Goal: Information Seeking & Learning: Find specific fact

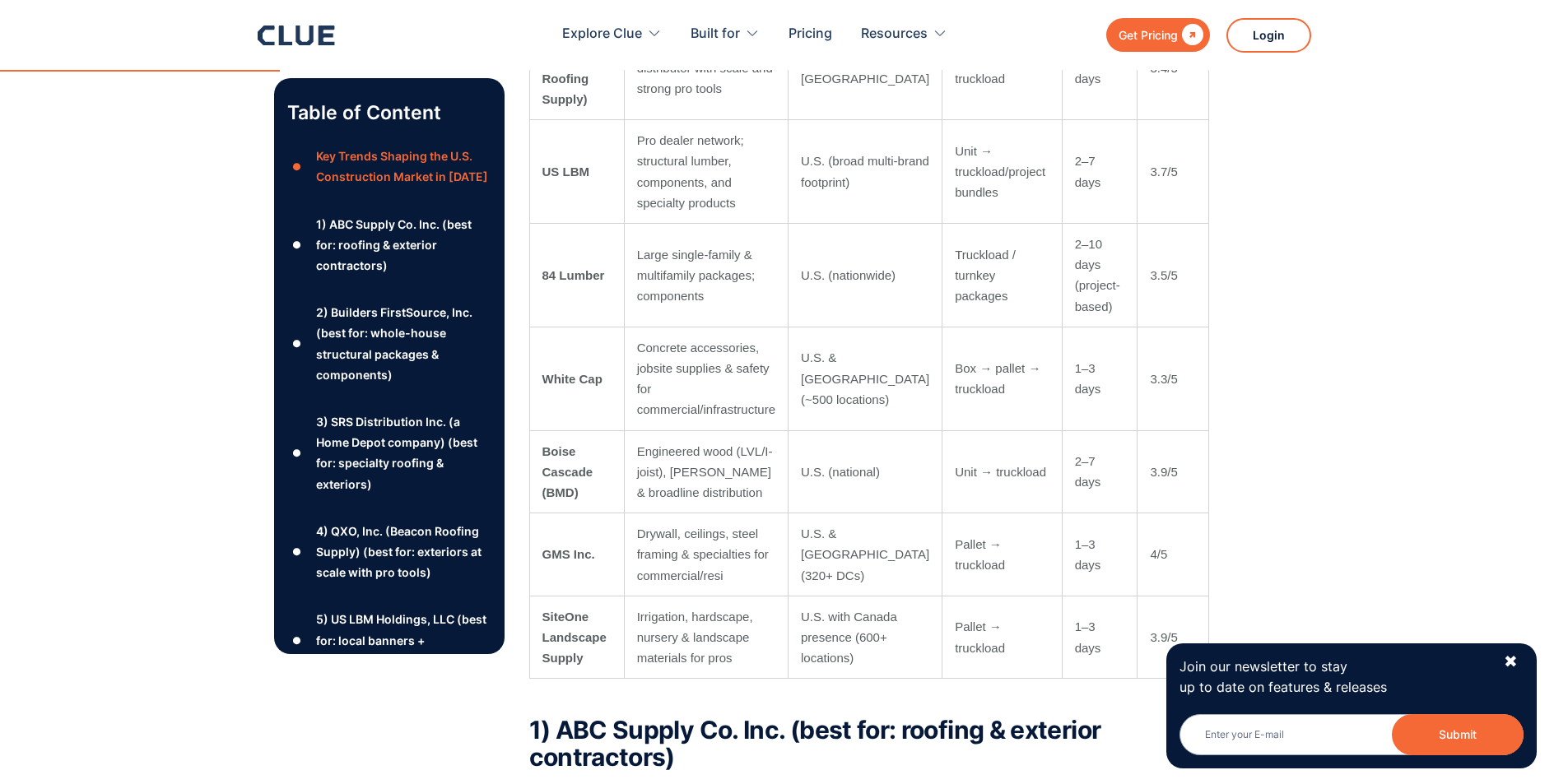
scroll to position [1729, 0]
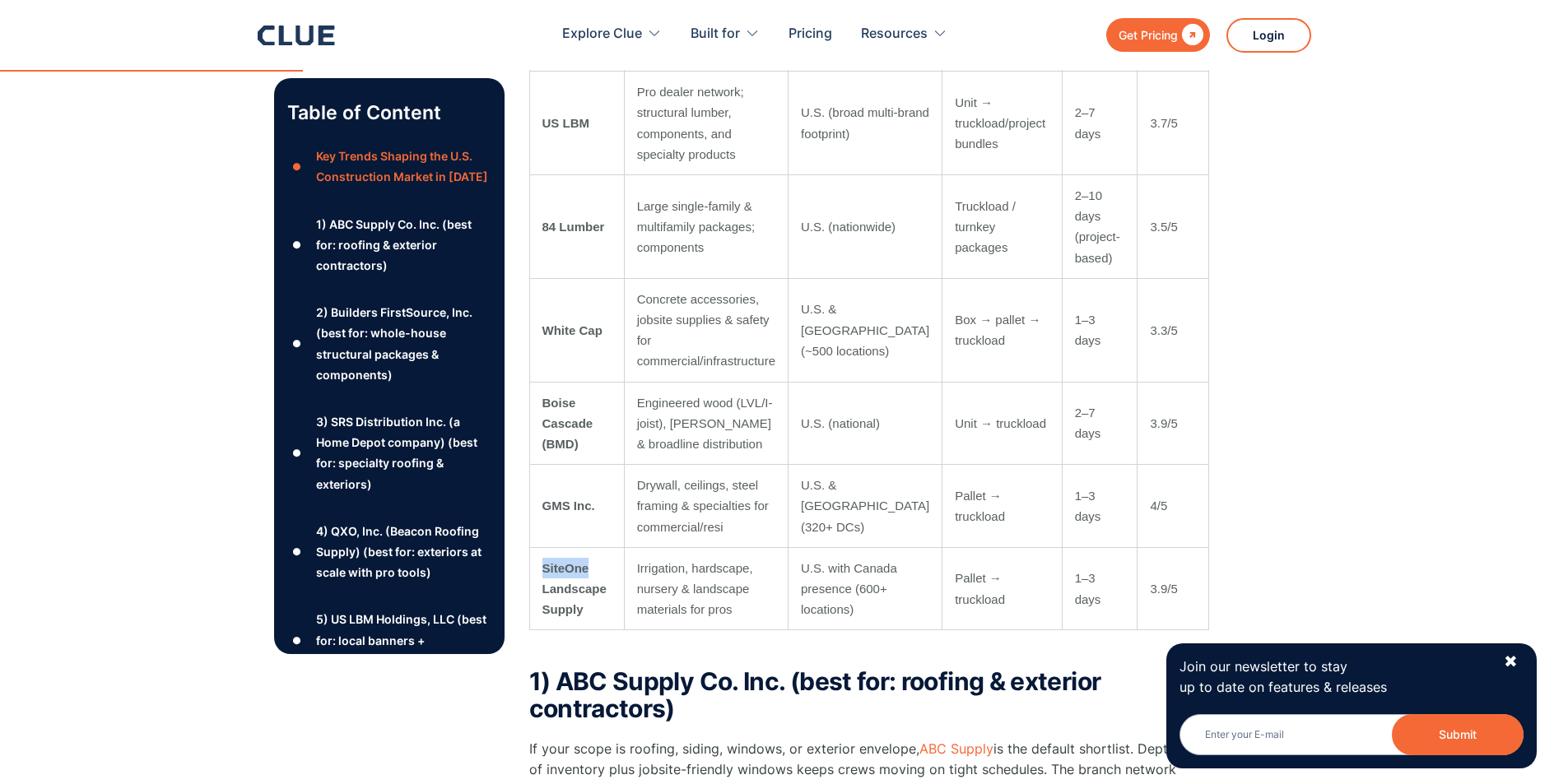
drag, startPoint x: 540, startPoint y: 533, endPoint x: 589, endPoint y: 533, distance: 49.0
click at [589, 548] on td "SiteOne Landscape Supply" at bounding box center [577, 589] width 95 height 83
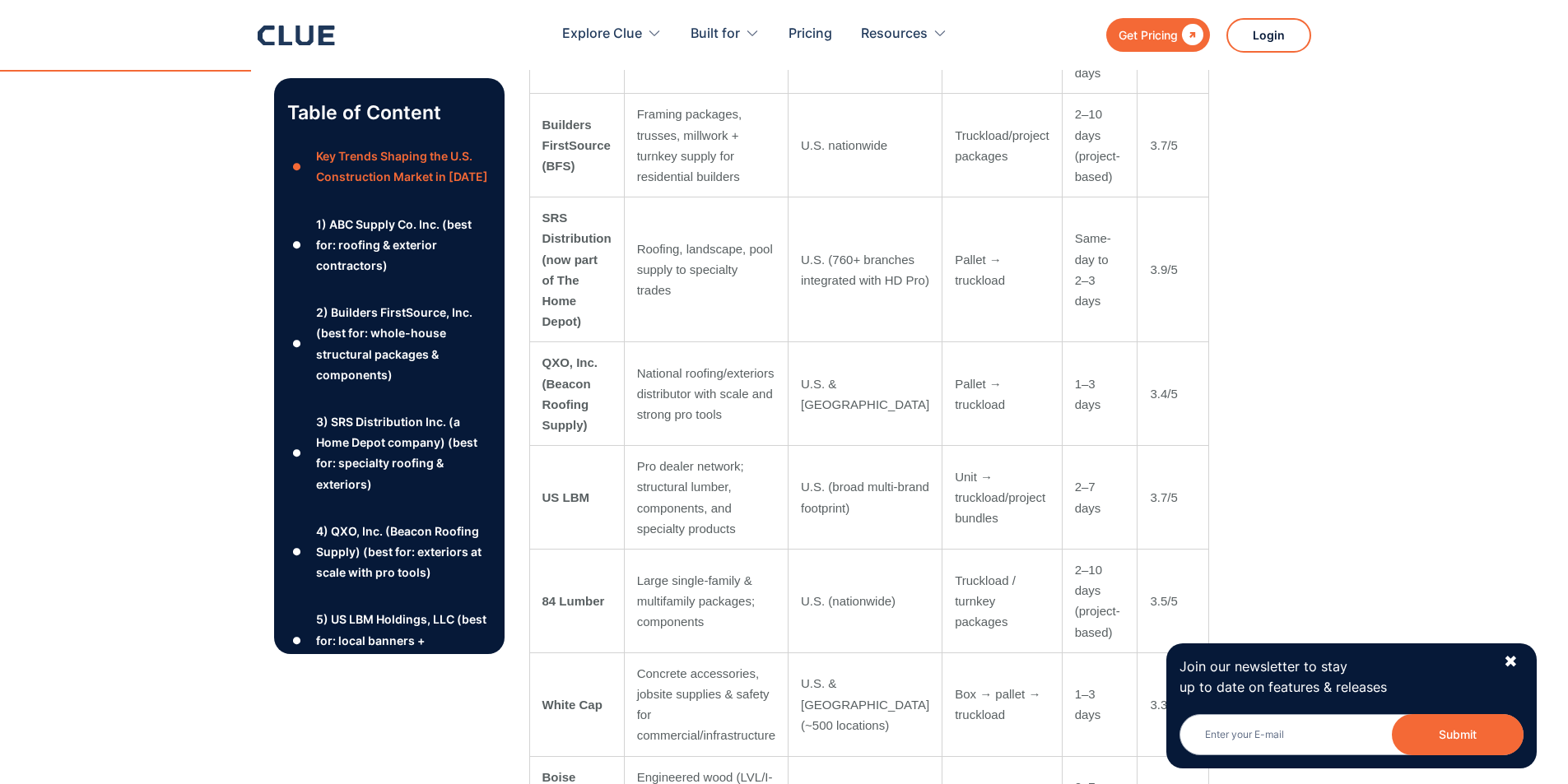
scroll to position [1399, 0]
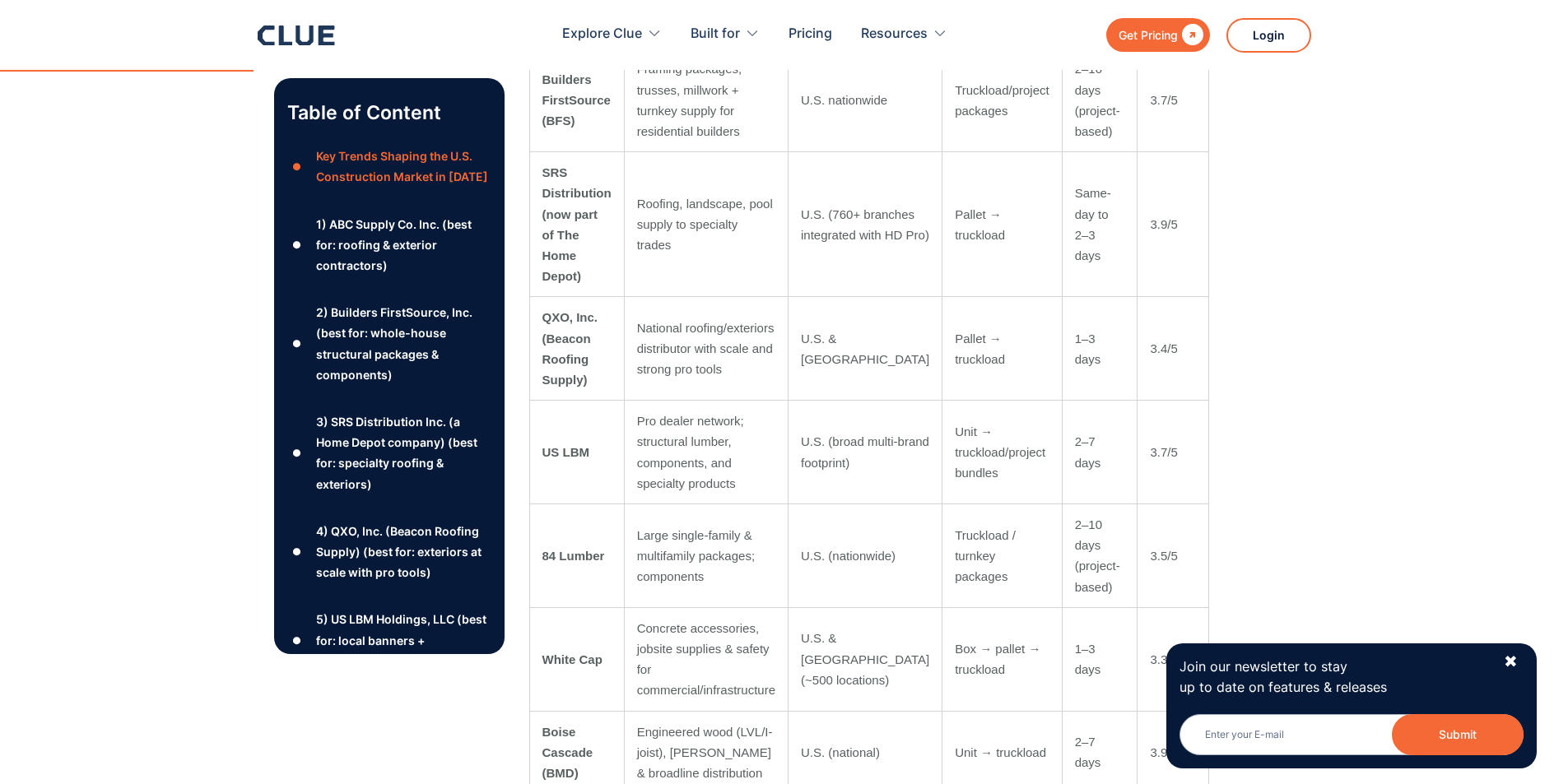
click at [577, 412] on td "US LBM" at bounding box center [577, 453] width 95 height 104
click at [579, 412] on td "US LBM" at bounding box center [577, 453] width 95 height 104
copy tr "US LBM"
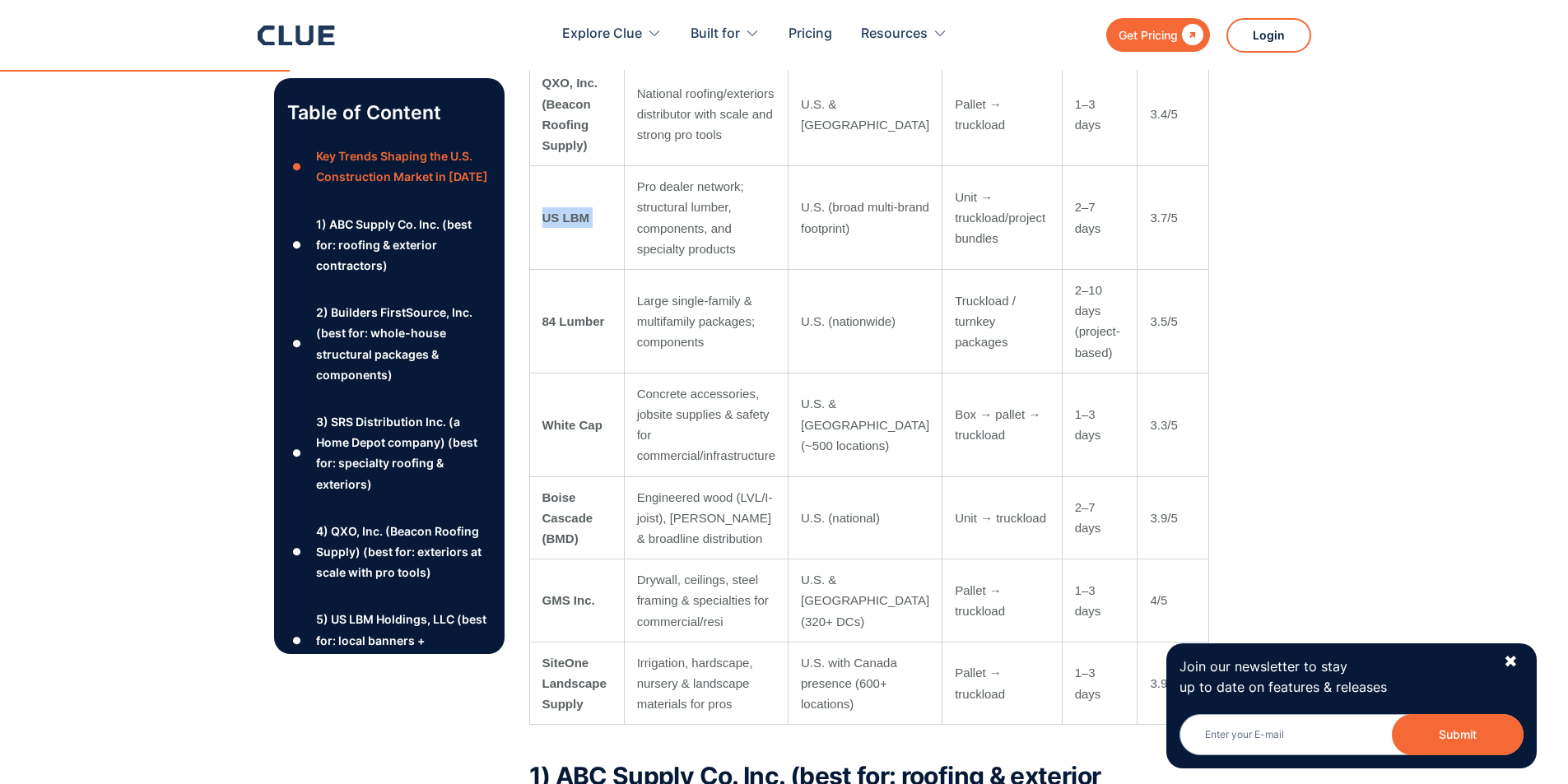
scroll to position [1646, 0]
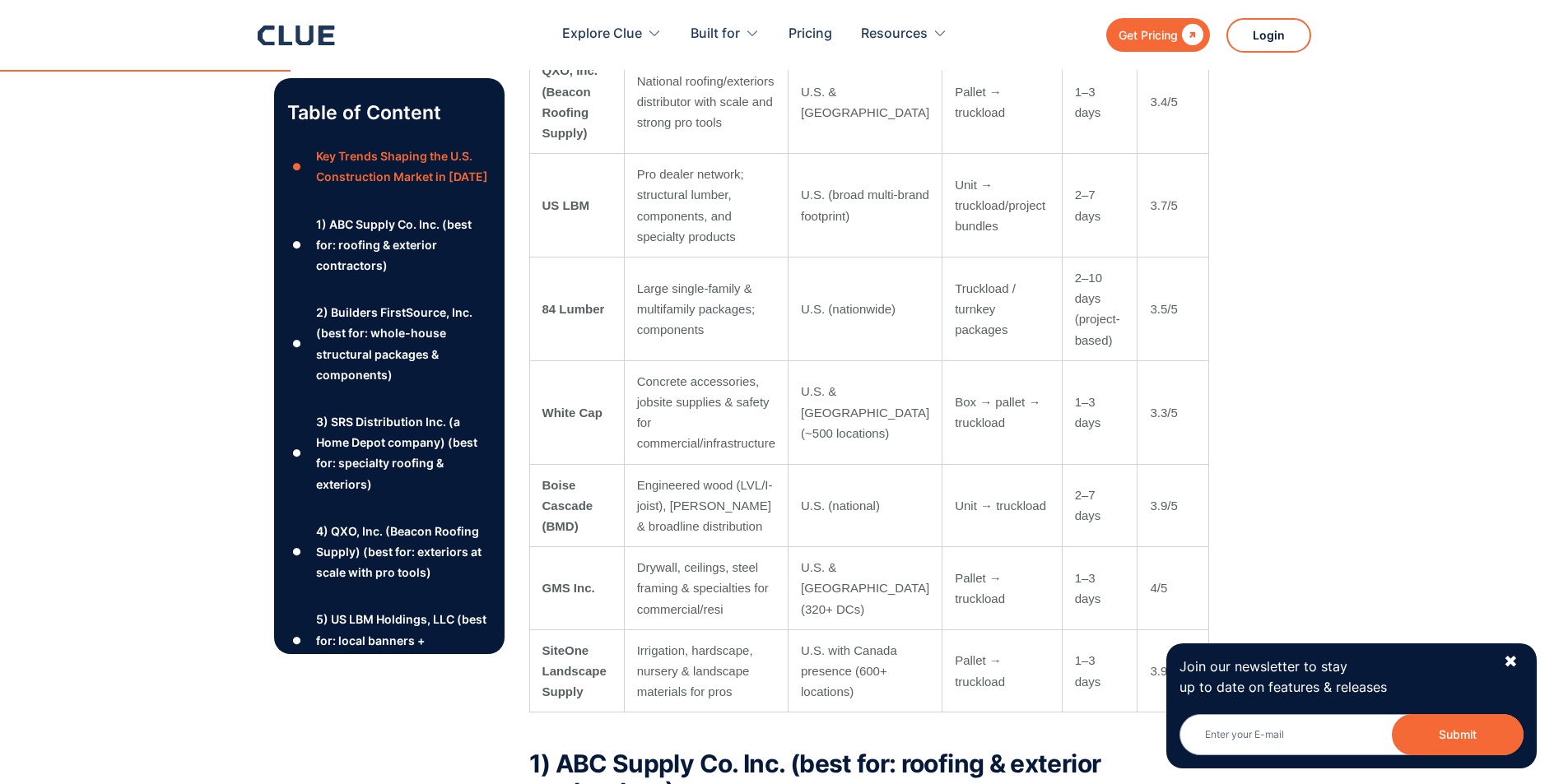
click at [583, 555] on td "GMS Inc." at bounding box center [577, 589] width 95 height 83
click at [583, 552] on td "GMS Inc." at bounding box center [577, 589] width 95 height 83
click at [582, 548] on td "GMS Inc." at bounding box center [577, 589] width 95 height 83
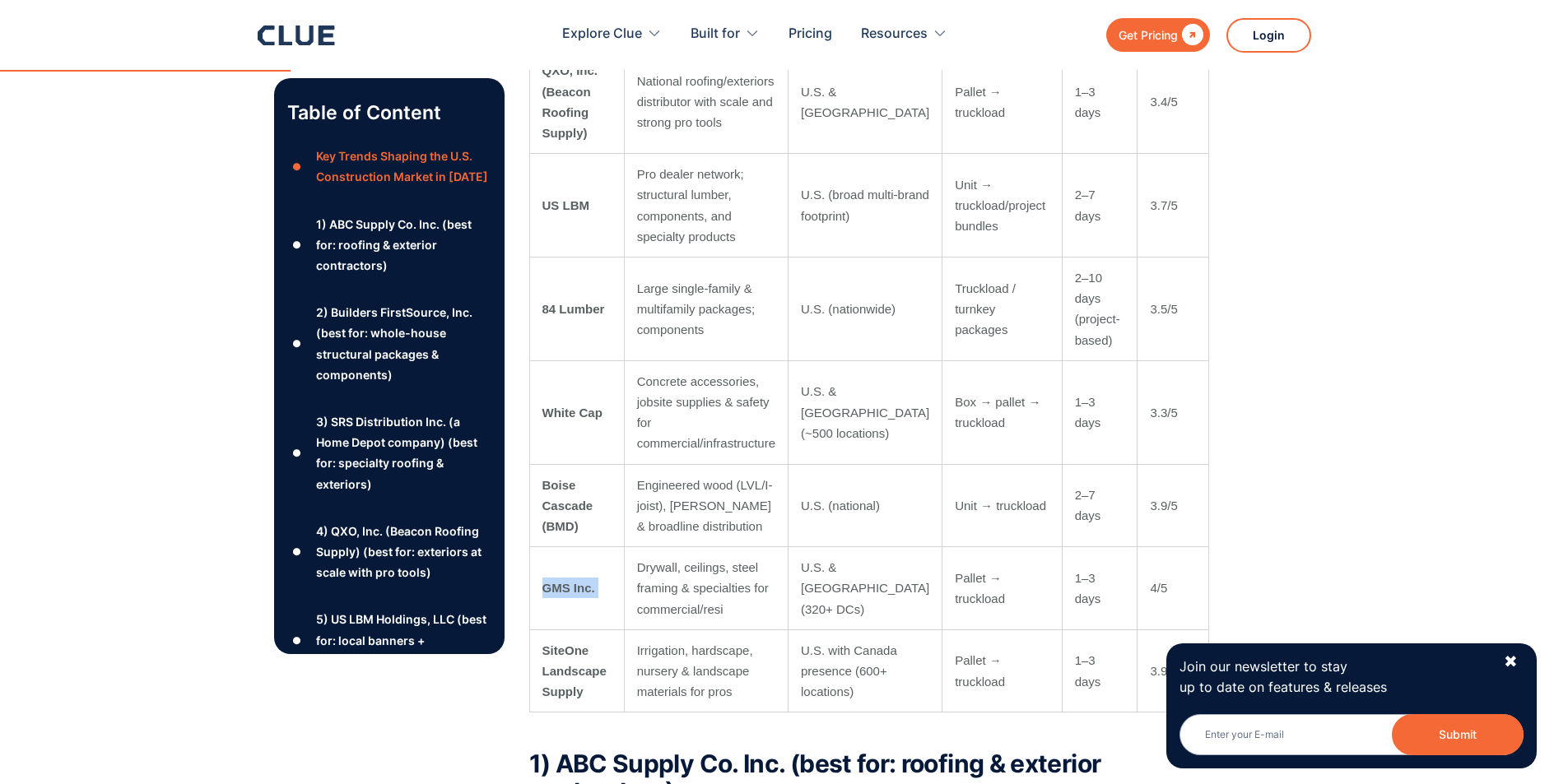
click at [582, 548] on td "GMS Inc." at bounding box center [577, 589] width 95 height 83
copy tr "GMS Inc."
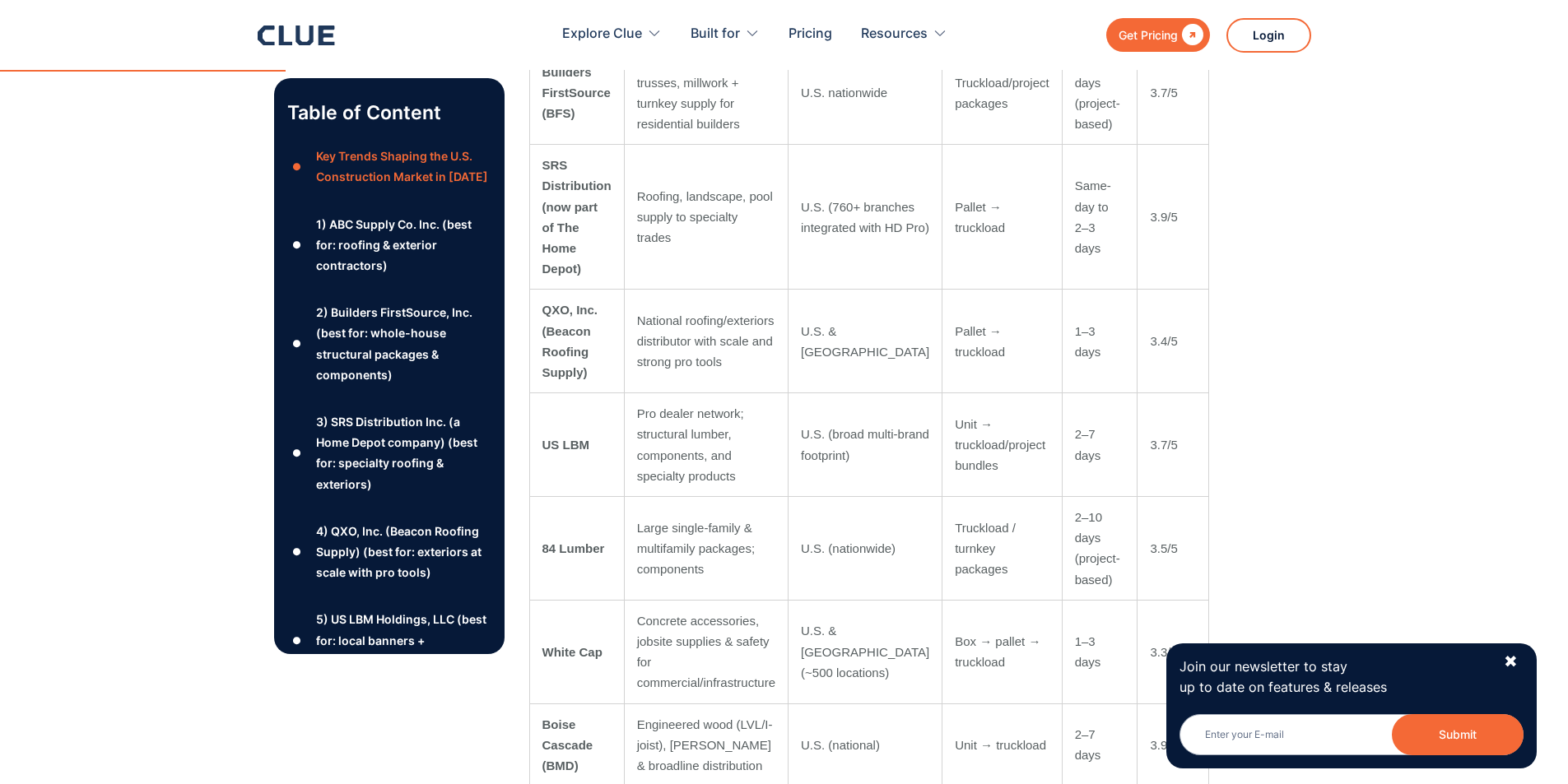
scroll to position [1399, 0]
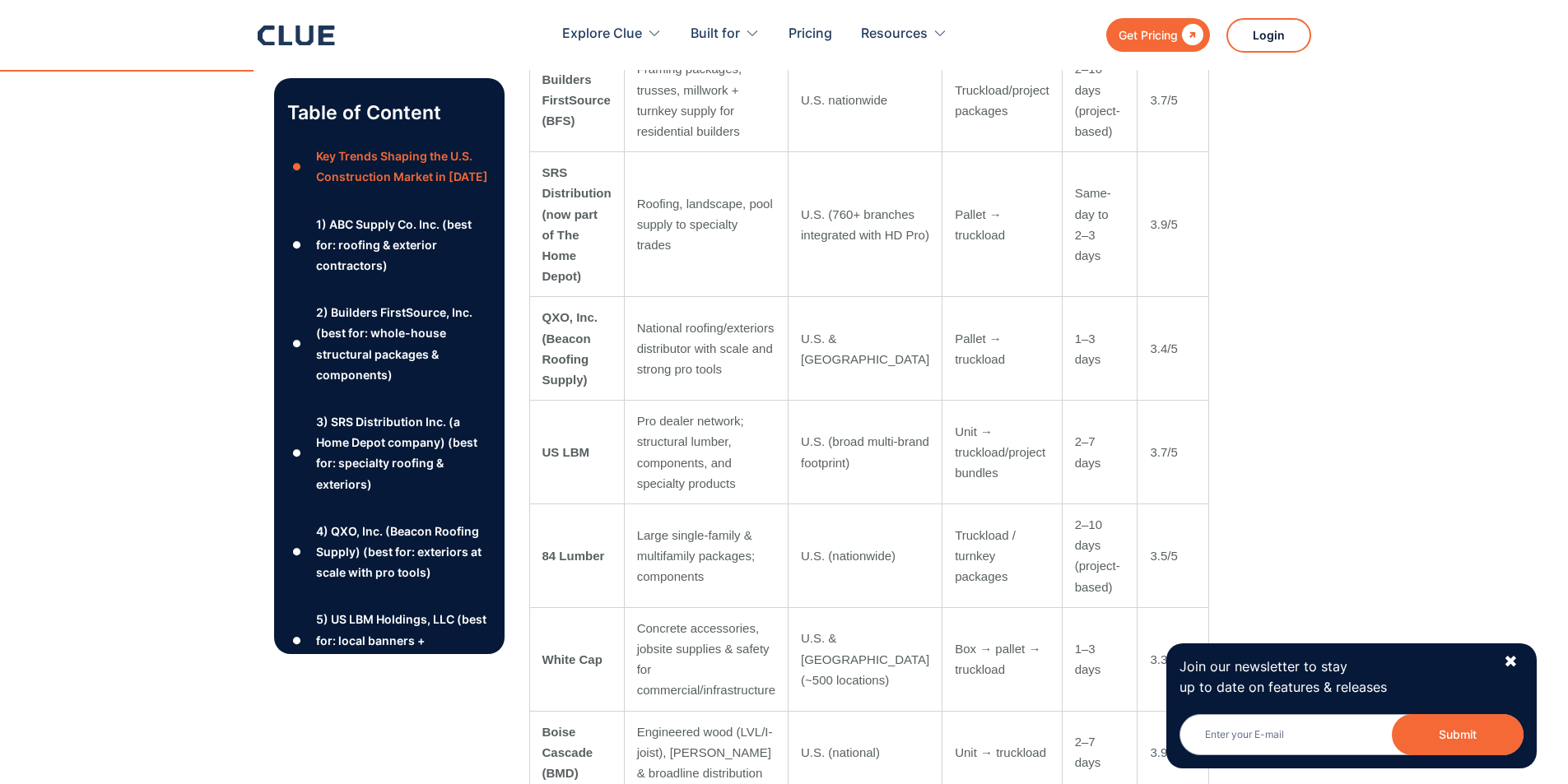
click at [574, 408] on td "US LBM" at bounding box center [577, 453] width 95 height 104
copy tr "US LBM"
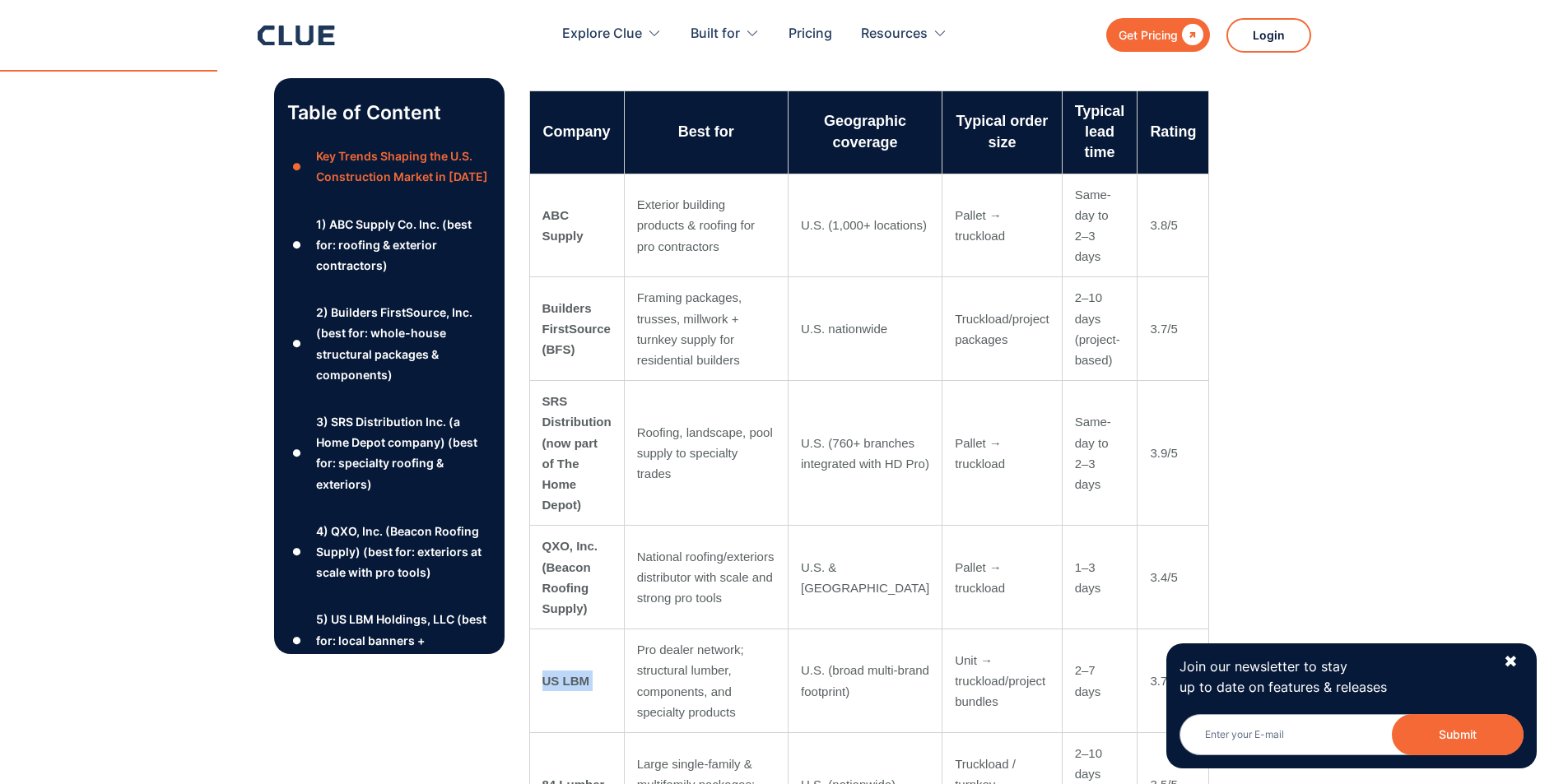
scroll to position [1152, 0]
